Goal: Find contact information: Find contact information

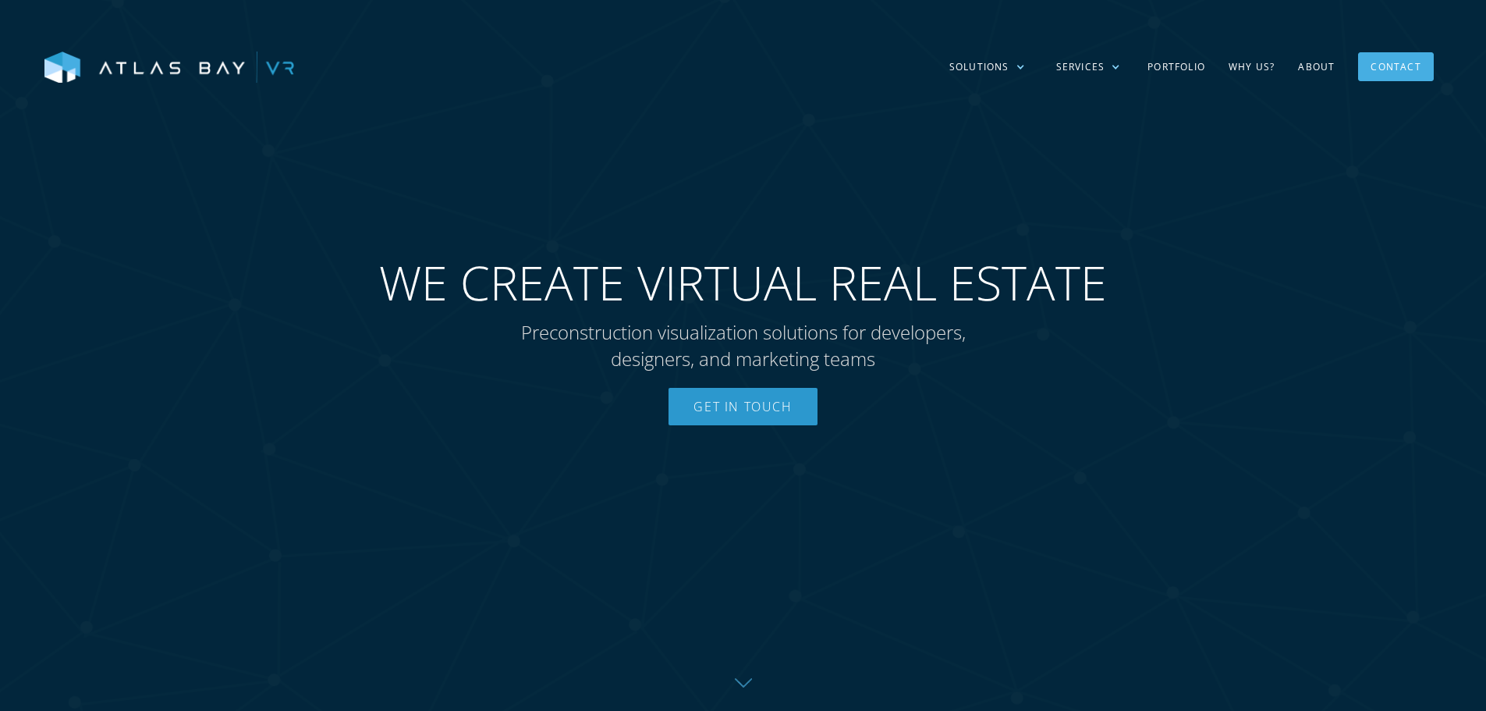
click at [1365, 71] on link "Contact" at bounding box center [1395, 66] width 75 height 29
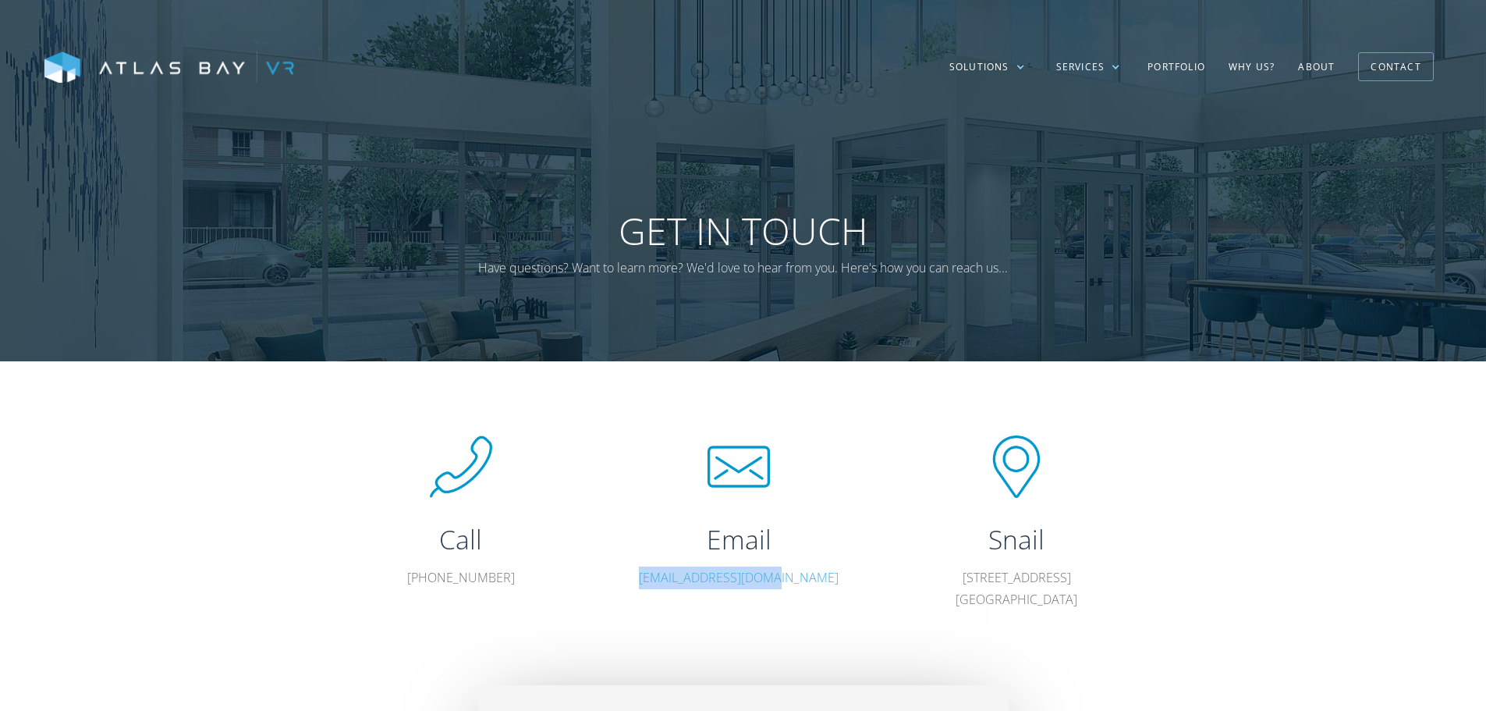
drag, startPoint x: 813, startPoint y: 587, endPoint x: 651, endPoint y: 587, distance: 162.2
click at [651, 587] on p "hello@atlasbayvr.com" at bounding box center [738, 577] width 211 height 23
copy link "hello@atlasbayvr.com"
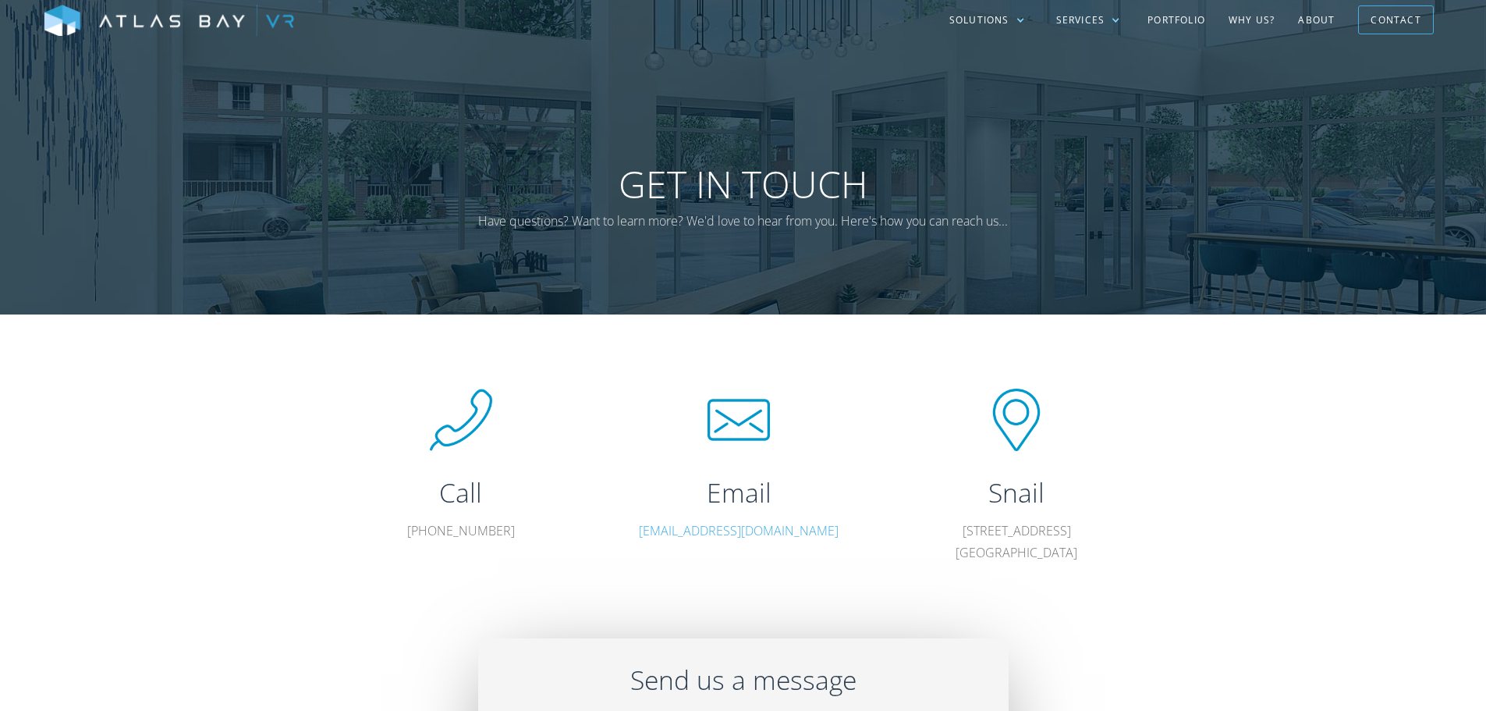
scroll to position [0, 0]
